Goal: Information Seeking & Learning: Check status

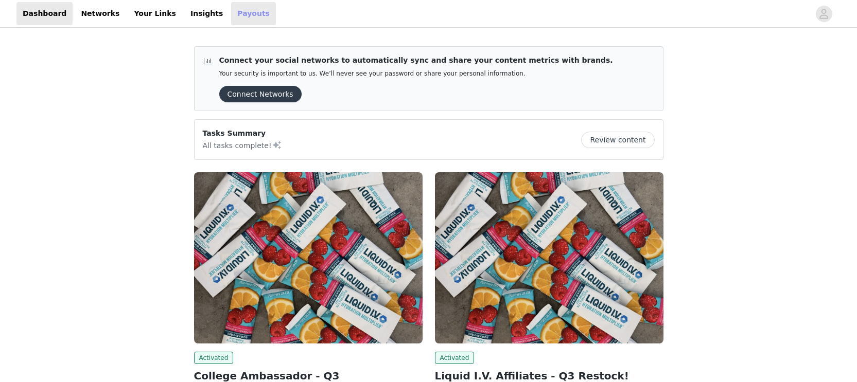
click at [231, 17] on link "Payouts" at bounding box center [253, 13] width 45 height 23
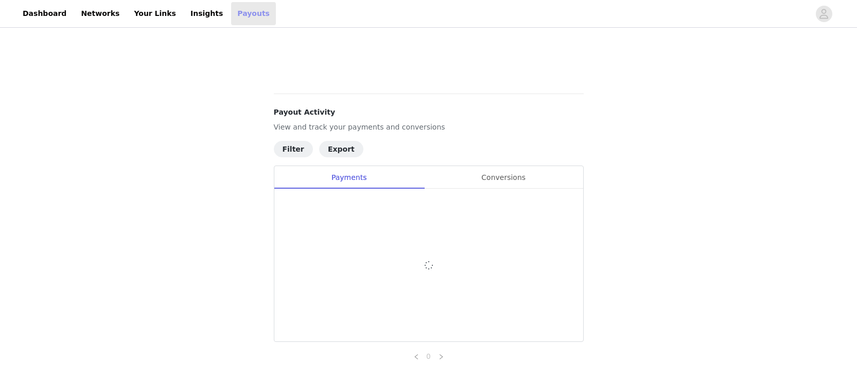
scroll to position [380, 0]
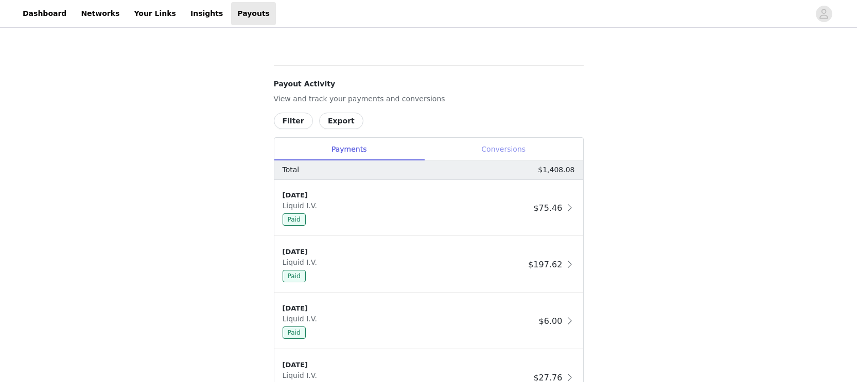
click at [482, 146] on div "Conversions" at bounding box center [503, 149] width 159 height 23
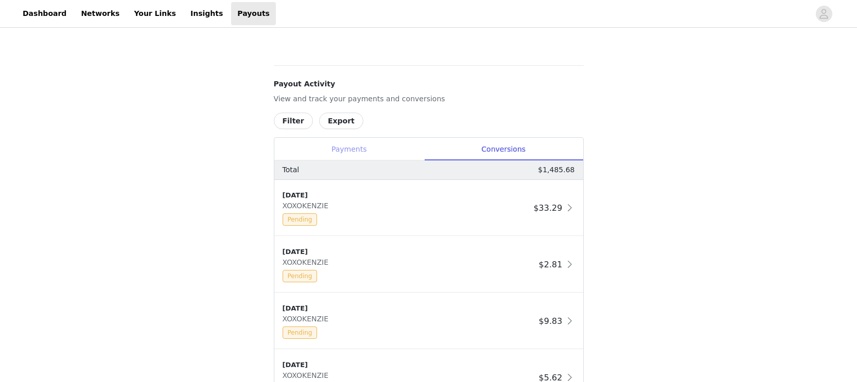
click at [399, 146] on div "Payments" at bounding box center [349, 149] width 150 height 23
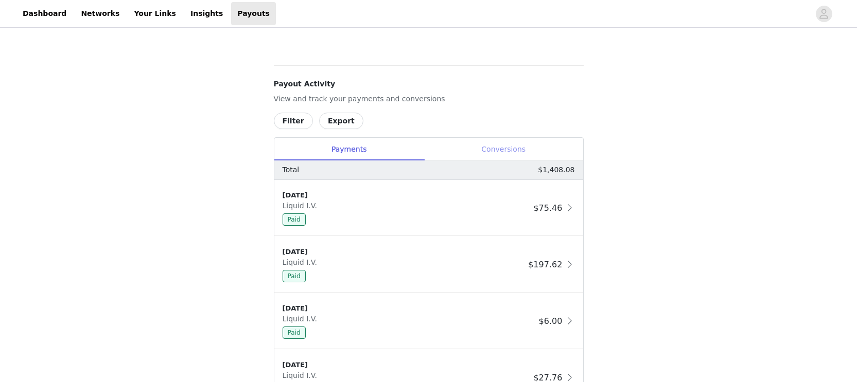
click at [478, 144] on div "Conversions" at bounding box center [503, 149] width 159 height 23
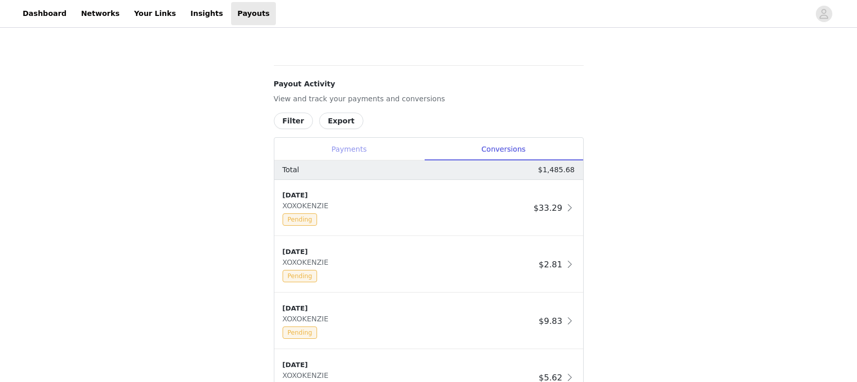
click at [359, 155] on div "Payments" at bounding box center [349, 149] width 150 height 23
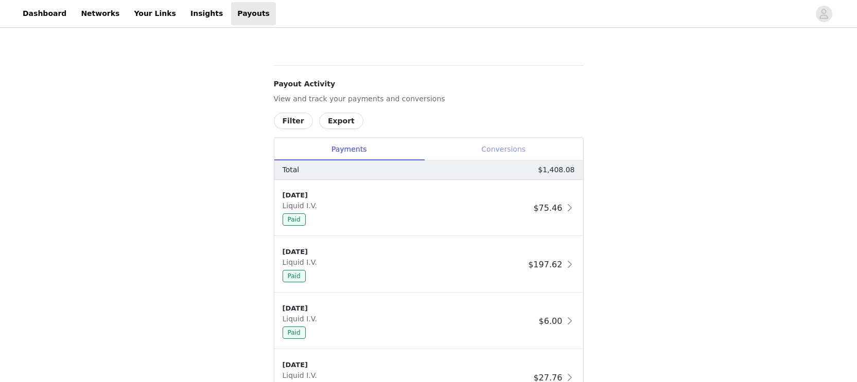
click at [480, 147] on div "Conversions" at bounding box center [503, 149] width 159 height 23
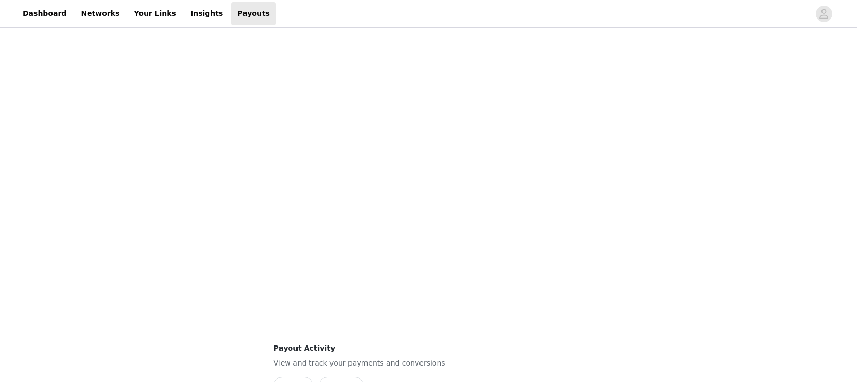
scroll to position [0, 0]
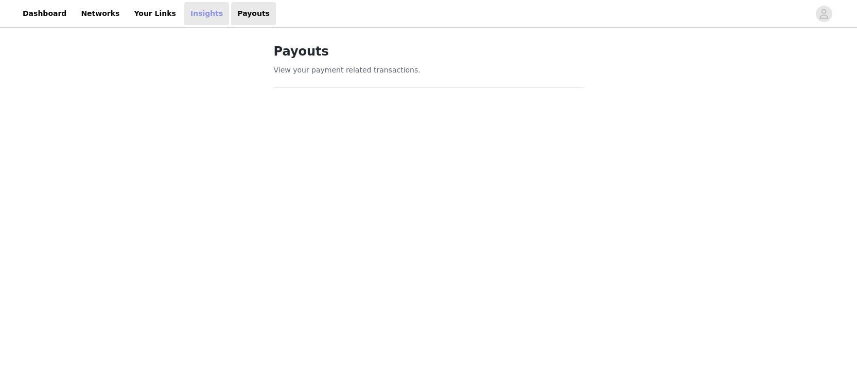
click at [184, 18] on link "Insights" at bounding box center [206, 13] width 45 height 23
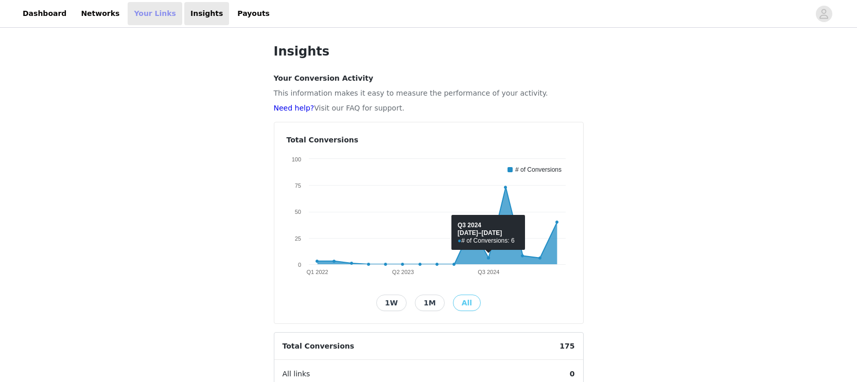
click at [142, 19] on link "Your Links" at bounding box center [155, 13] width 55 height 23
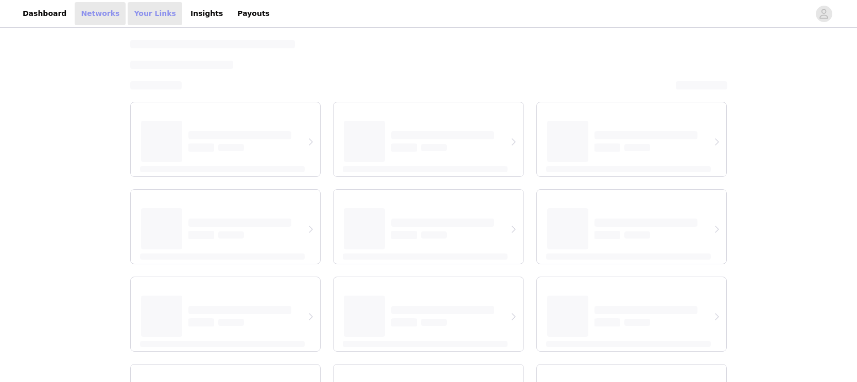
select select "12"
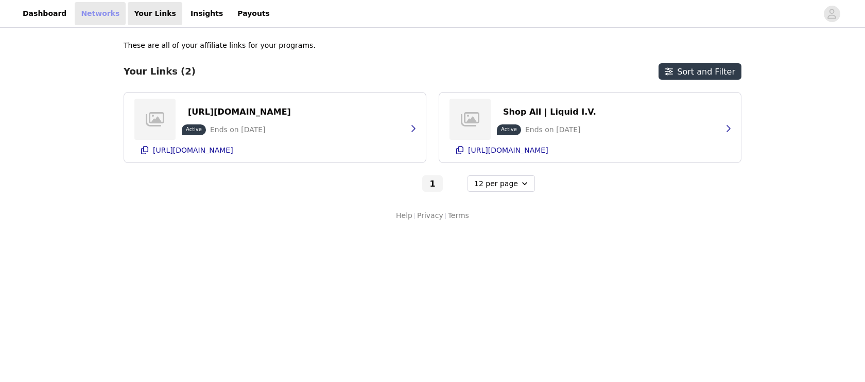
click at [104, 19] on link "Networks" at bounding box center [100, 13] width 51 height 23
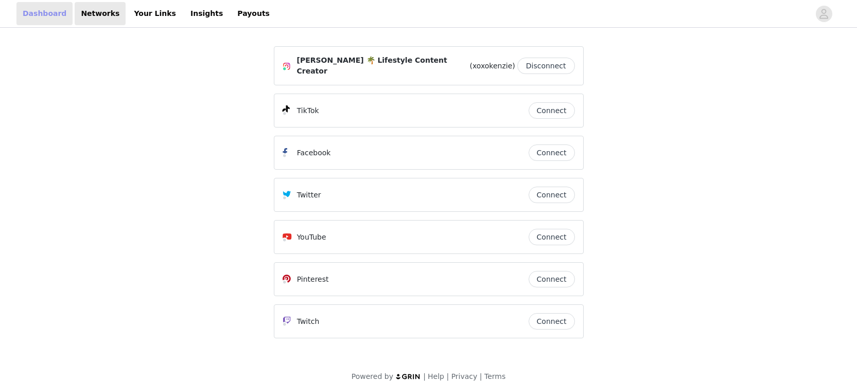
click at [55, 19] on link "Dashboard" at bounding box center [44, 13] width 56 height 23
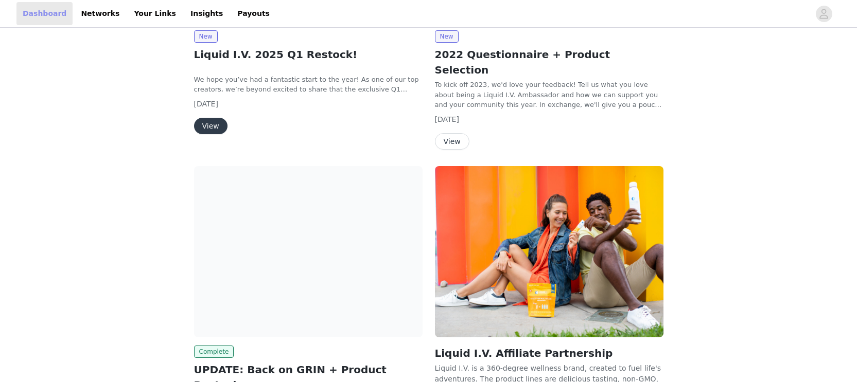
scroll to position [1025, 0]
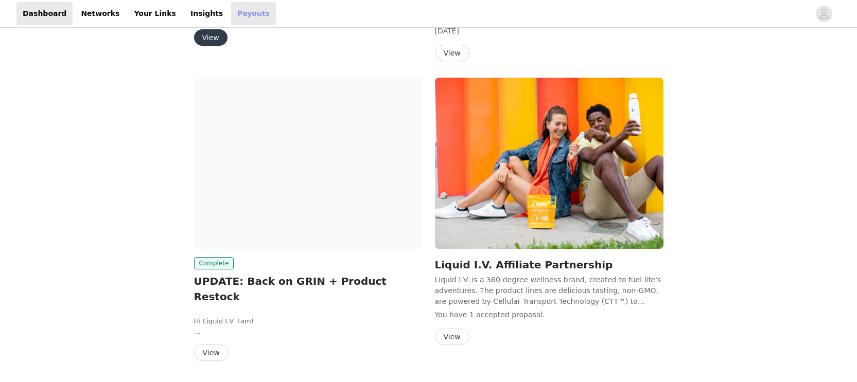
click at [231, 15] on link "Payouts" at bounding box center [253, 13] width 45 height 23
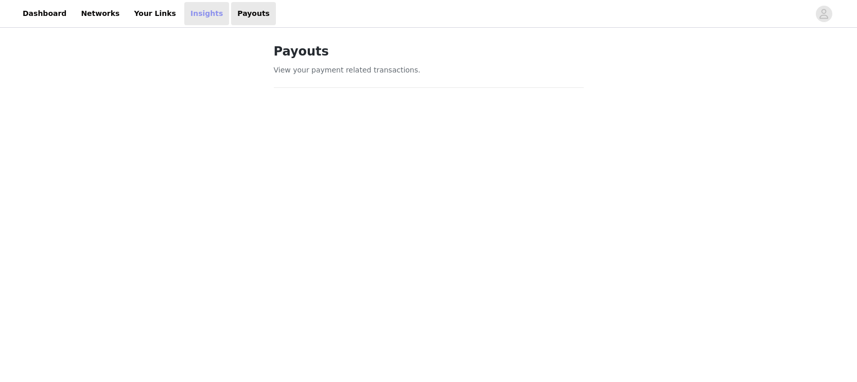
click at [195, 15] on link "Insights" at bounding box center [206, 13] width 45 height 23
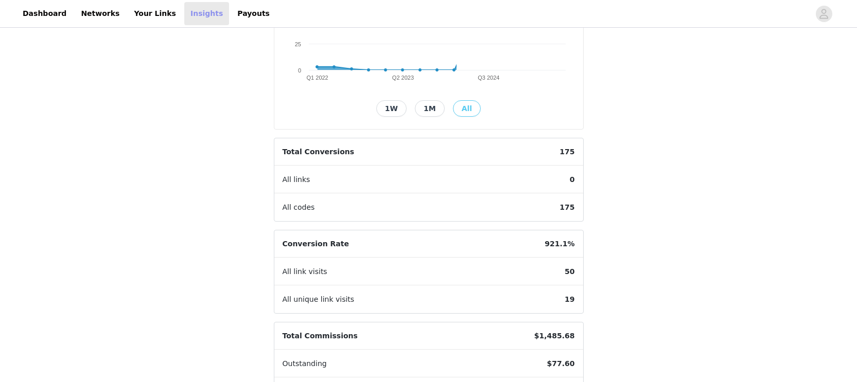
scroll to position [266, 0]
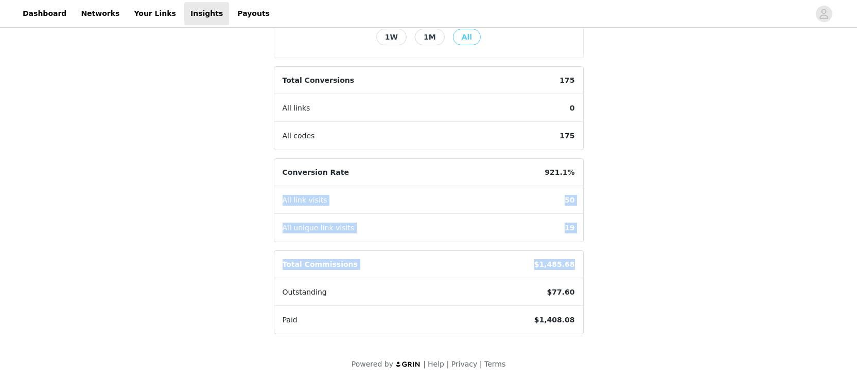
drag, startPoint x: 587, startPoint y: 192, endPoint x: 616, endPoint y: 250, distance: 64.9
click at [617, 250] on div "Insights Your Conversion Activity This information makes it easy to measure the…" at bounding box center [428, 73] width 857 height 619
click at [616, 250] on div "Insights Your Conversion Activity This information makes it easy to measure the…" at bounding box center [428, 73] width 857 height 619
click at [551, 321] on span "$1,408.08" at bounding box center [554, 320] width 57 height 27
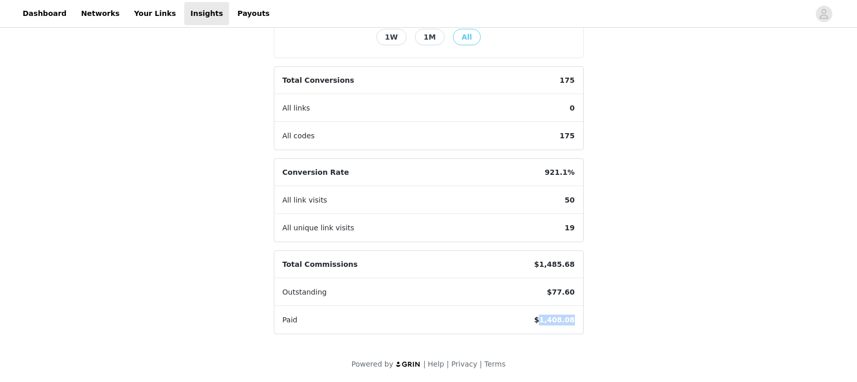
click at [551, 321] on span "$1,408.08" at bounding box center [554, 320] width 57 height 27
click at [663, 297] on div "Insights Your Conversion Activity This information makes it easy to measure the…" at bounding box center [428, 73] width 857 height 619
